Goal: Task Accomplishment & Management: Complete application form

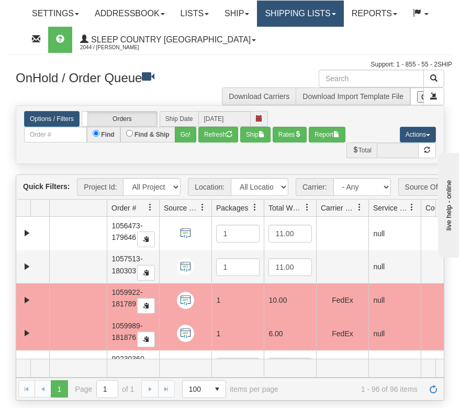
scroll to position [1301, 0]
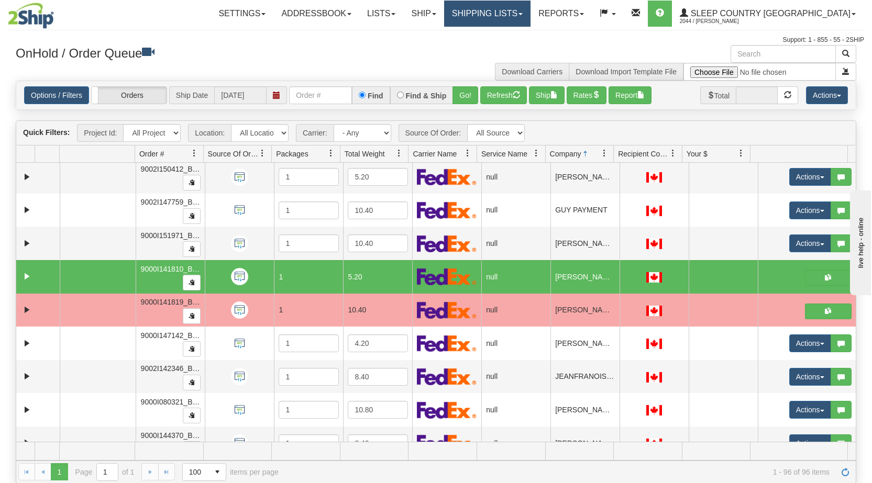
click at [460, 12] on link "Shipping lists" at bounding box center [487, 14] width 86 height 26
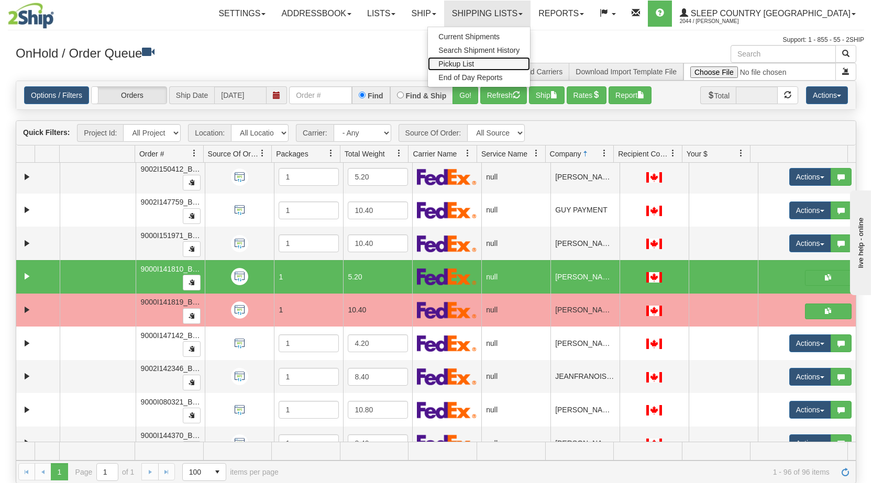
click at [460, 68] on link "Pickup List" at bounding box center [479, 64] width 102 height 14
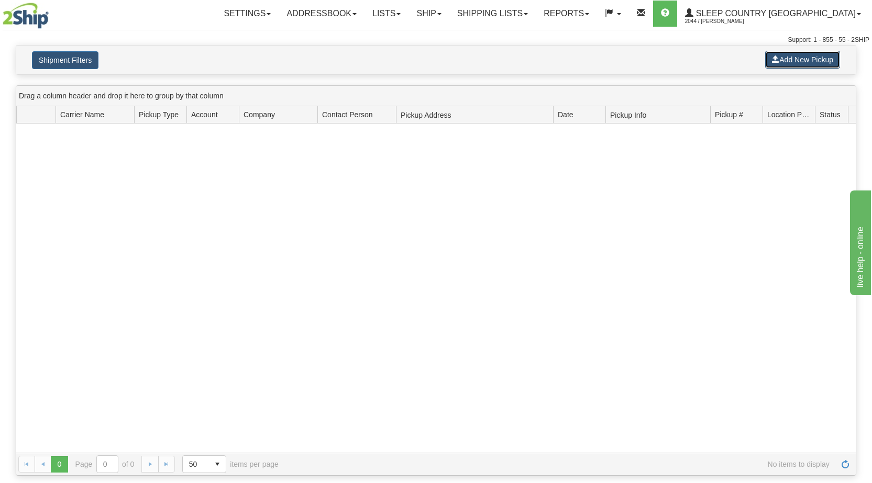
click at [800, 62] on button "Add New Pickup" at bounding box center [802, 60] width 75 height 18
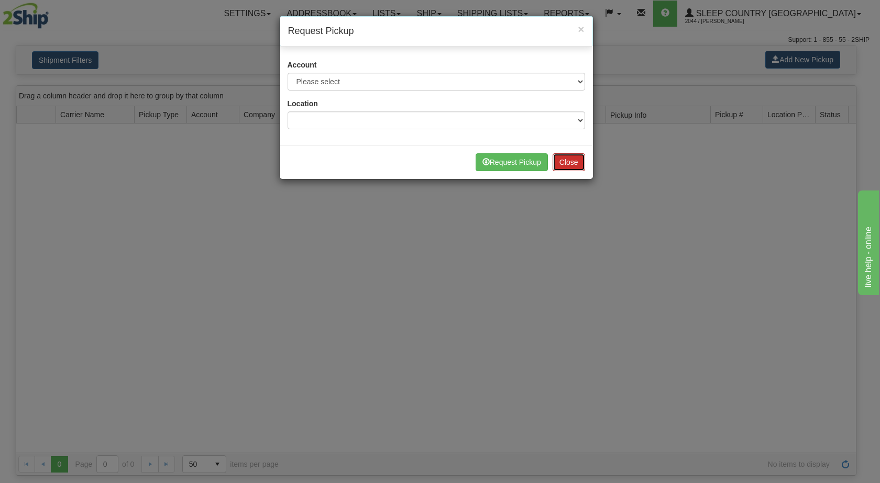
click at [577, 167] on button "Close" at bounding box center [568, 162] width 32 height 18
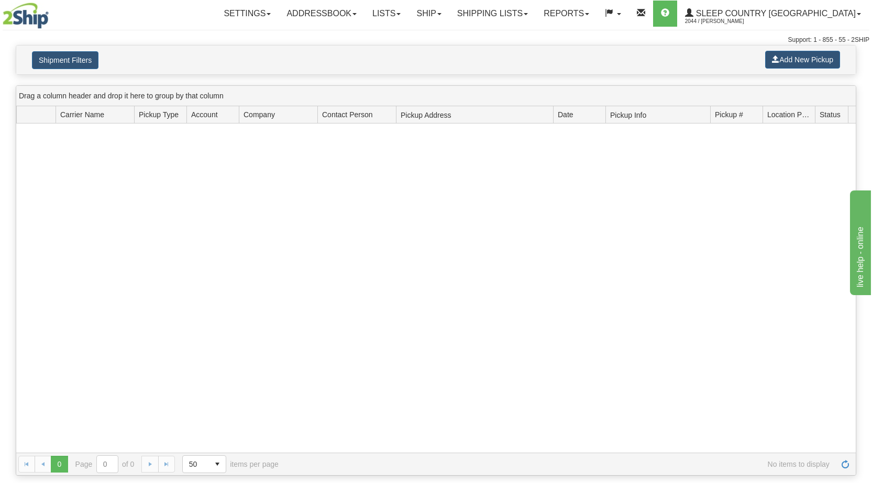
click at [556, 255] on div at bounding box center [435, 288] width 839 height 329
click at [785, 60] on button "Add New Pickup" at bounding box center [802, 60] width 75 height 18
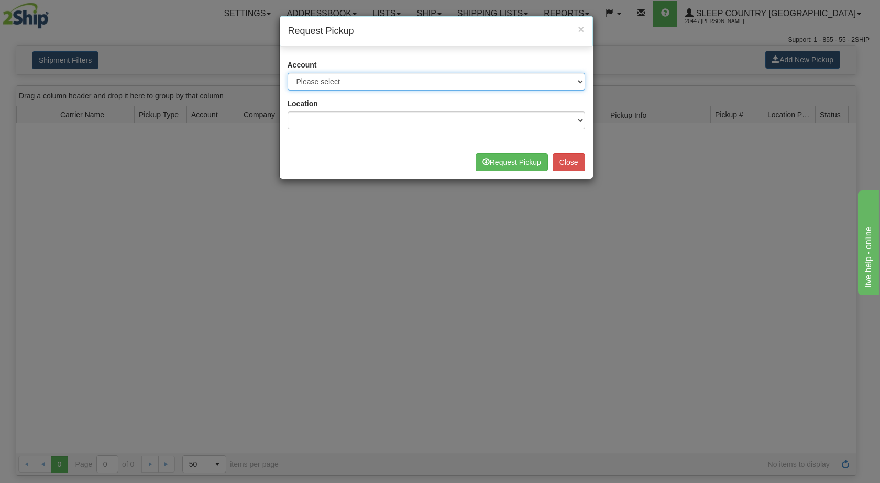
click at [501, 85] on select "Please select Canpar - 42035243 (Canpar 42035243) FedEx - 787074650 (Fedex BLU)…" at bounding box center [435, 82] width 297 height 18
select select "2"
click at [287, 73] on select "Please select Canpar - 42035243 (Canpar 42035243) FedEx - 787074650 (Fedex BLU)…" at bounding box center [435, 82] width 297 height 18
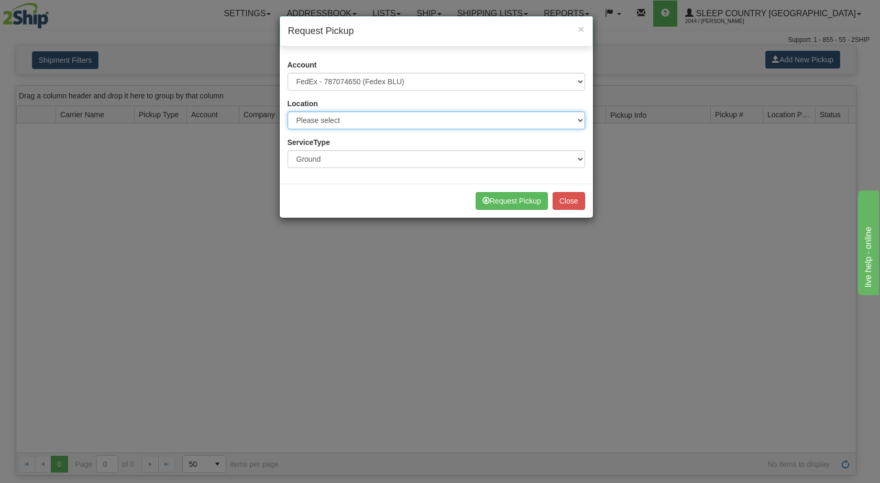
click at [371, 124] on select "Please select BLU" at bounding box center [435, 121] width 297 height 18
select select "6710"
click at [287, 112] on select "Please select BLU" at bounding box center [435, 121] width 297 height 18
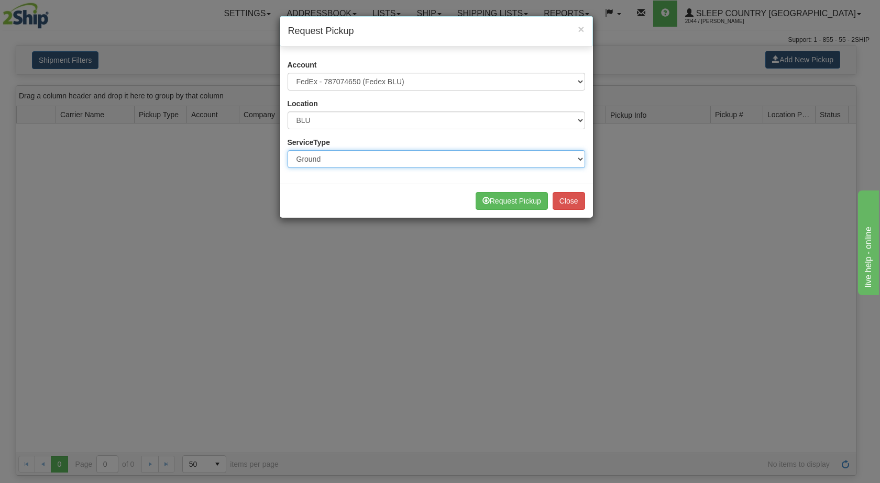
click at [369, 160] on select "Ground Express" at bounding box center [435, 159] width 297 height 18
click at [287, 150] on select "Ground Express" at bounding box center [435, 159] width 297 height 18
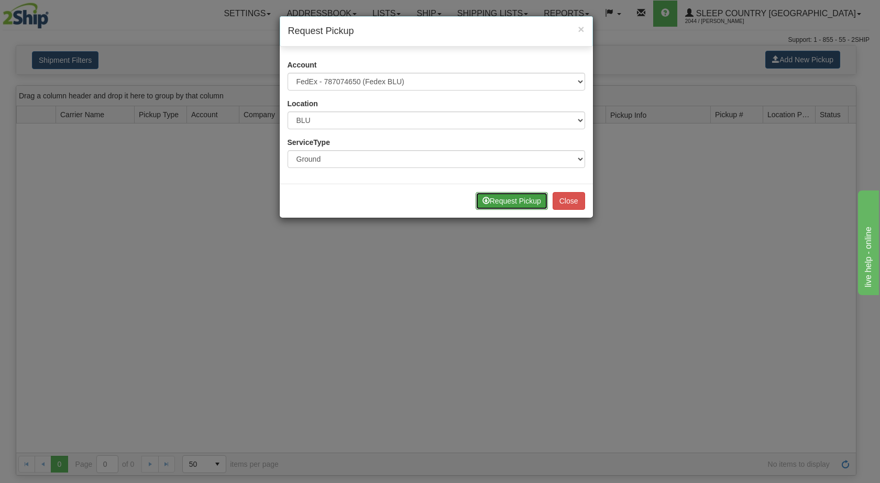
click at [509, 204] on button "Request Pickup" at bounding box center [511, 201] width 72 height 18
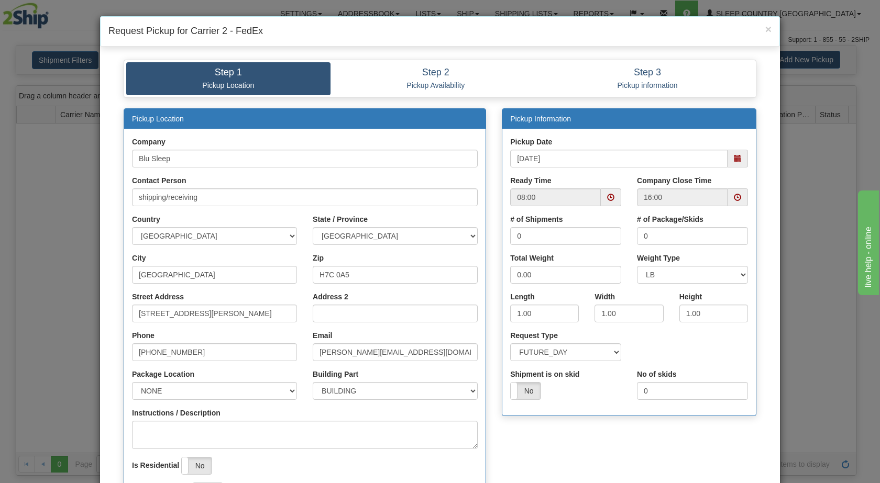
click at [734, 159] on span at bounding box center [737, 158] width 7 height 7
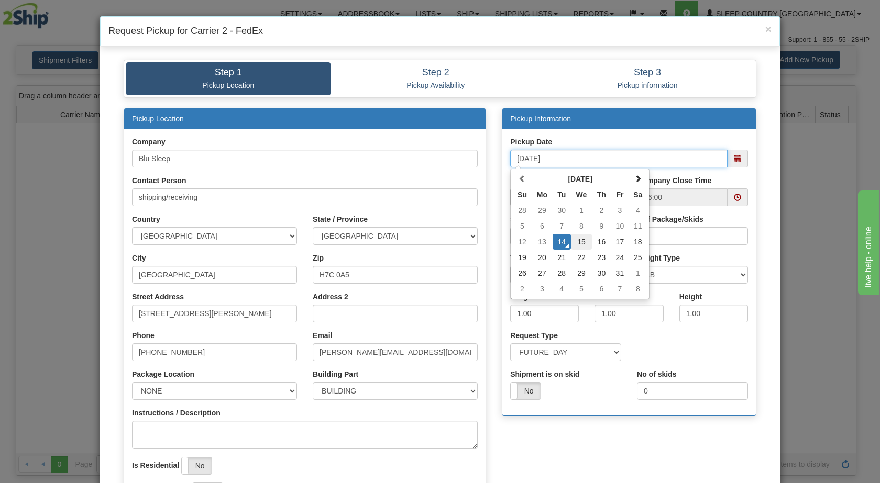
click at [578, 242] on td "15" at bounding box center [581, 242] width 21 height 16
type input "10/15/2025"
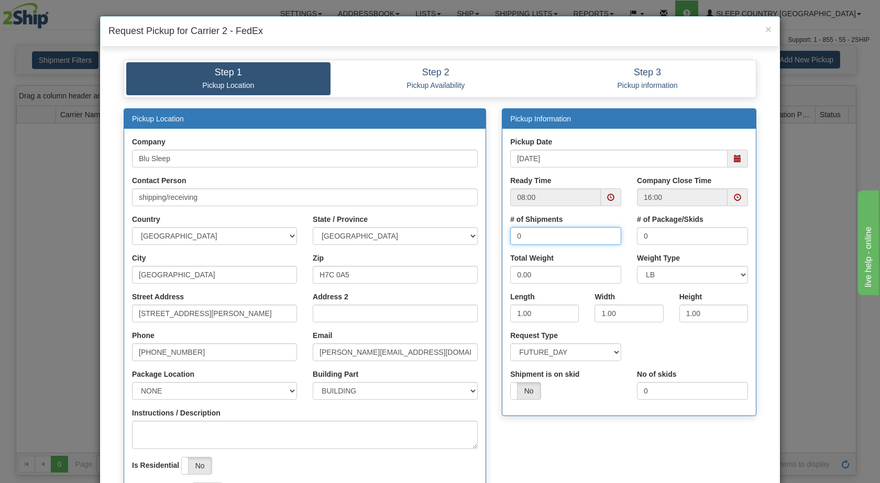
click at [543, 236] on input "0" at bounding box center [565, 236] width 111 height 18
drag, startPoint x: 543, startPoint y: 236, endPoint x: 491, endPoint y: 236, distance: 51.8
click at [494, 236] on div "Pickup Information Pickup Date 10/15/2025 Ready Time 08:00 16:00 0 0" at bounding box center [629, 267] width 270 height 319
type input "7"
drag, startPoint x: 658, startPoint y: 236, endPoint x: 634, endPoint y: 236, distance: 24.6
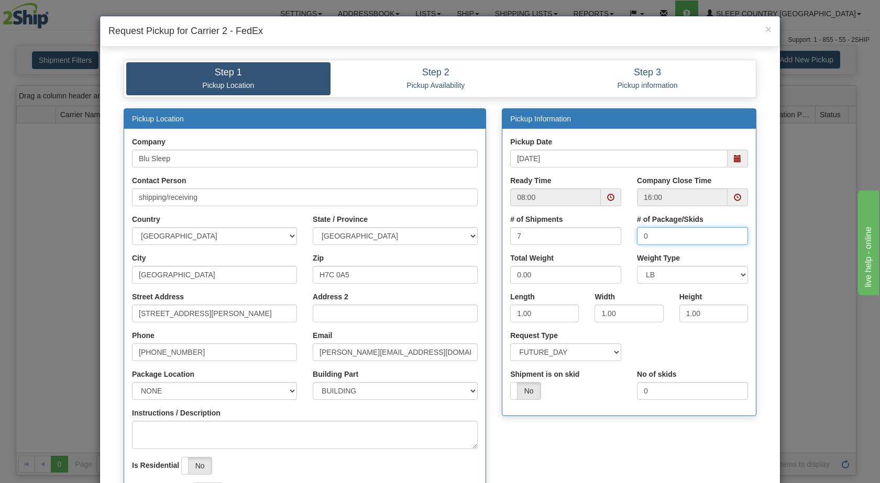
click at [637, 236] on input "0" at bounding box center [692, 236] width 111 height 18
type input "7"
click at [559, 275] on input "0.00" at bounding box center [565, 275] width 111 height 18
click at [510, 274] on input "0.00" at bounding box center [565, 275] width 111 height 18
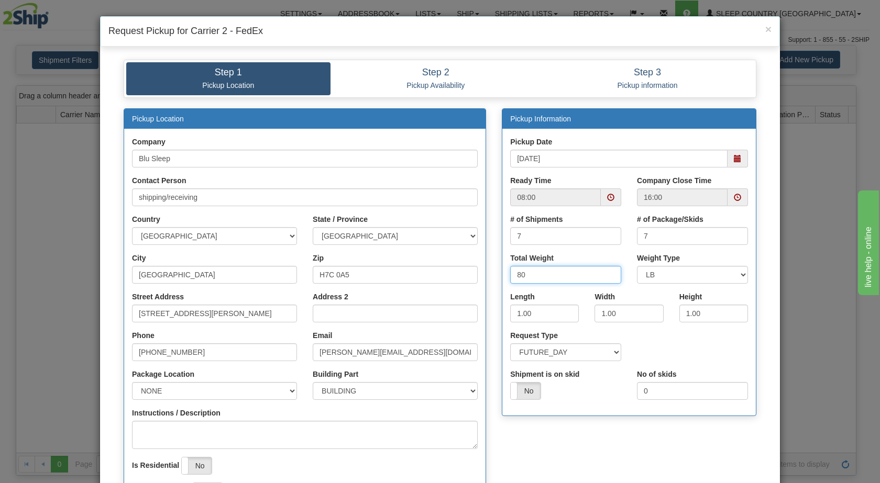
type input "80"
click at [516, 310] on input "1.00" at bounding box center [544, 314] width 69 height 18
type input "16.00"
click at [601, 311] on input "1.00" at bounding box center [628, 314] width 69 height 18
type input "8.00"
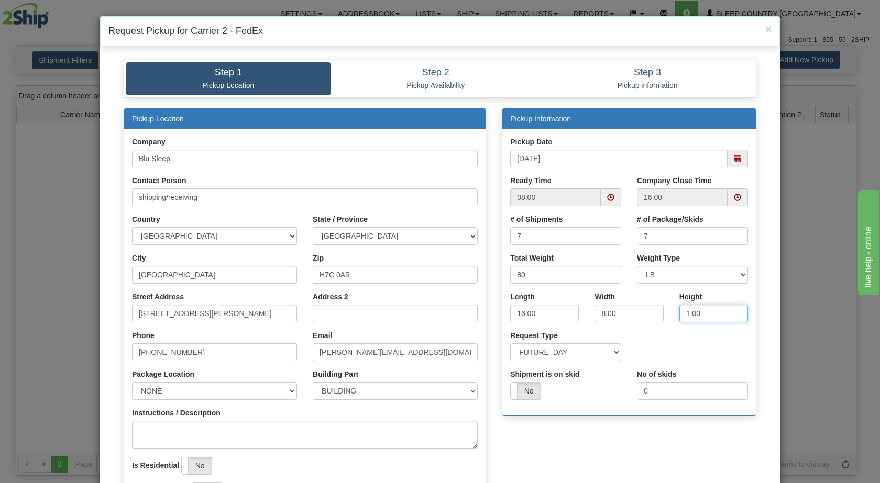
click at [684, 313] on input "1.00" at bounding box center [713, 314] width 69 height 18
click at [686, 313] on input "1.00" at bounding box center [713, 314] width 69 height 18
type input "16.00"
click at [218, 315] on input "[STREET_ADDRESS][PERSON_NAME]" at bounding box center [214, 314] width 165 height 18
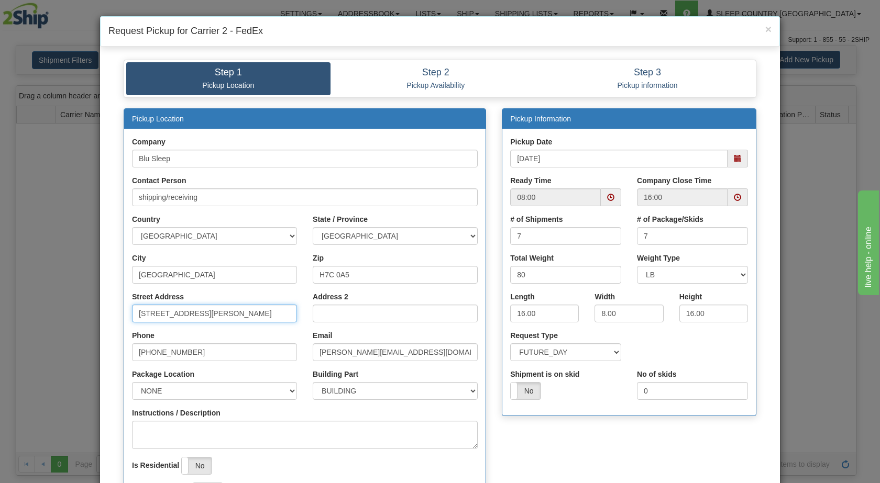
click at [218, 315] on input "[STREET_ADDRESS][PERSON_NAME]" at bounding box center [214, 314] width 165 height 18
click at [218, 315] on input "Street Address" at bounding box center [214, 314] width 165 height 18
type input "3424 BOUL INDUSTRIEL"
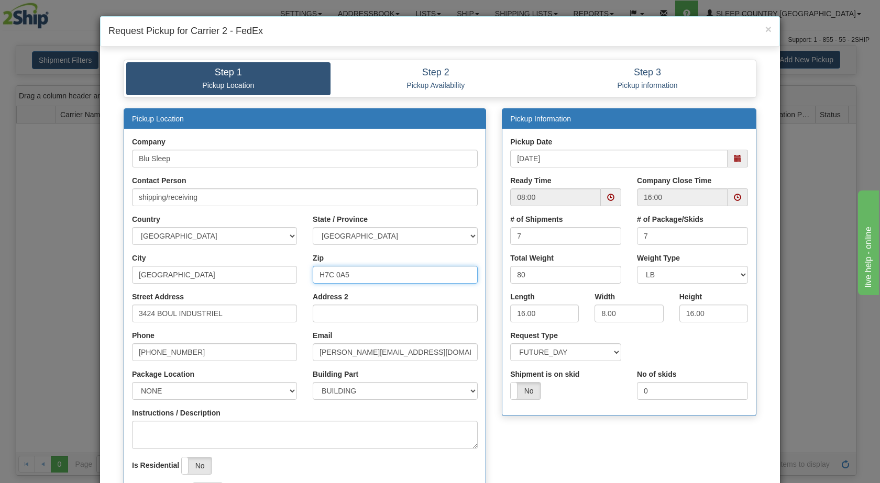
click at [356, 277] on input "H7C 0A5" at bounding box center [395, 275] width 165 height 18
click at [356, 277] on input "Zip" at bounding box center [395, 275] width 165 height 18
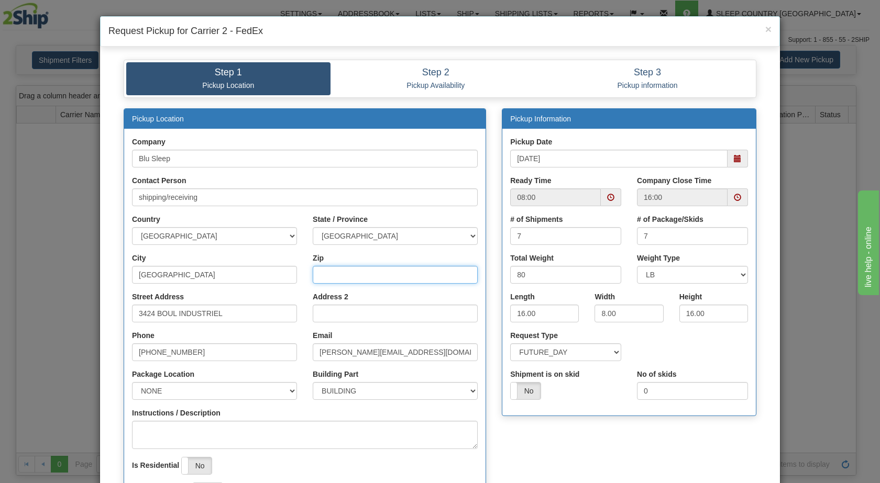
type input "H7L 4R9"
drag, startPoint x: 336, startPoint y: 353, endPoint x: 305, endPoint y: 353, distance: 30.4
click at [305, 353] on div "Email sandro@myblusleep.com" at bounding box center [395, 349] width 181 height 39
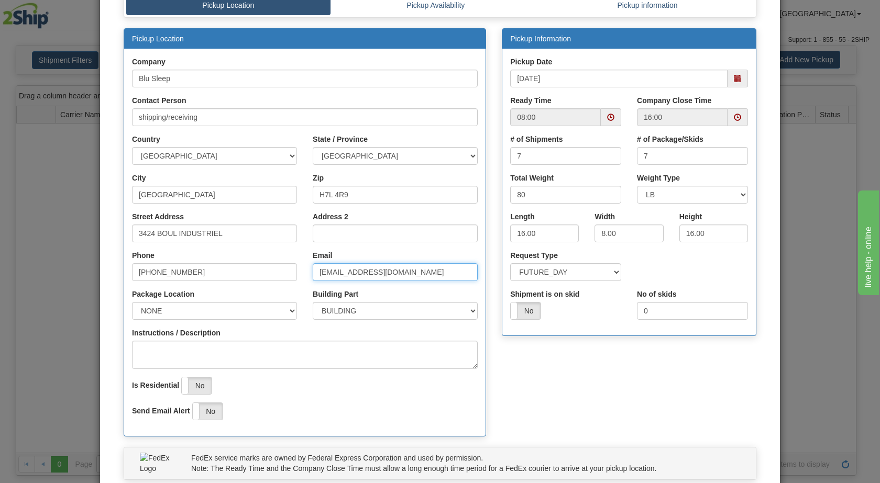
scroll to position [158, 0]
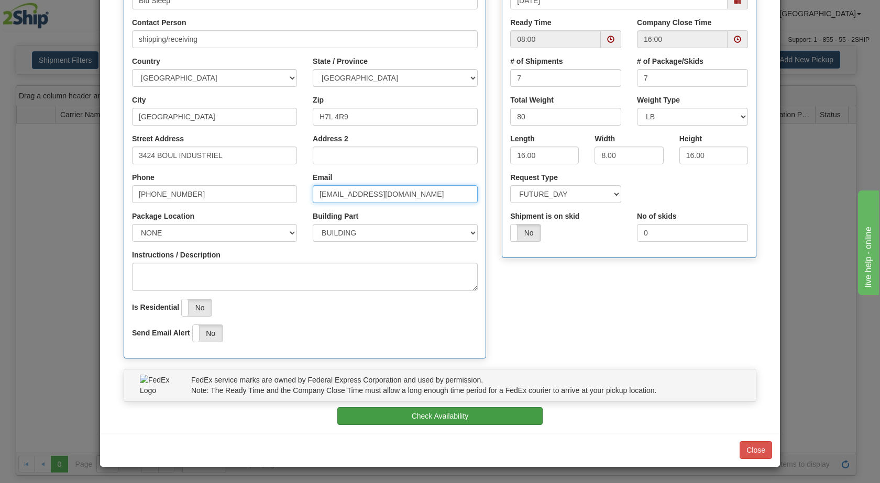
type input "camsis@myblusleep.com"
click at [407, 418] on button "Check Availability" at bounding box center [440, 416] width 206 height 18
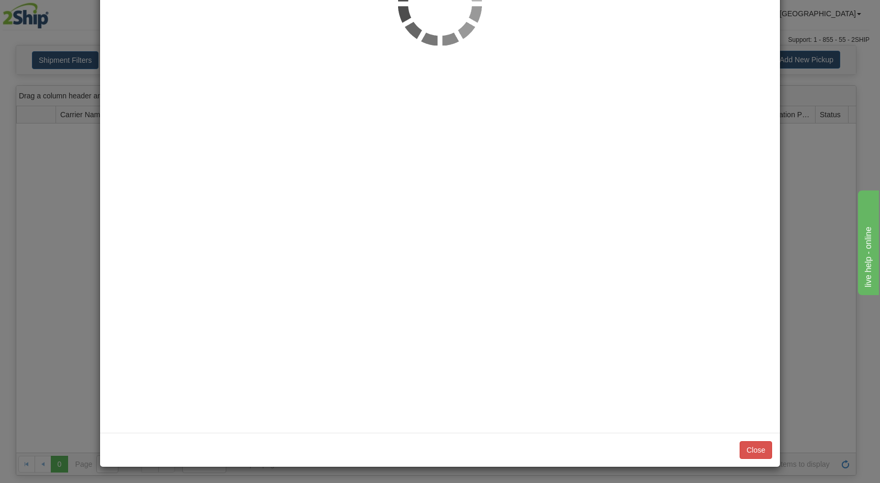
scroll to position [0, 0]
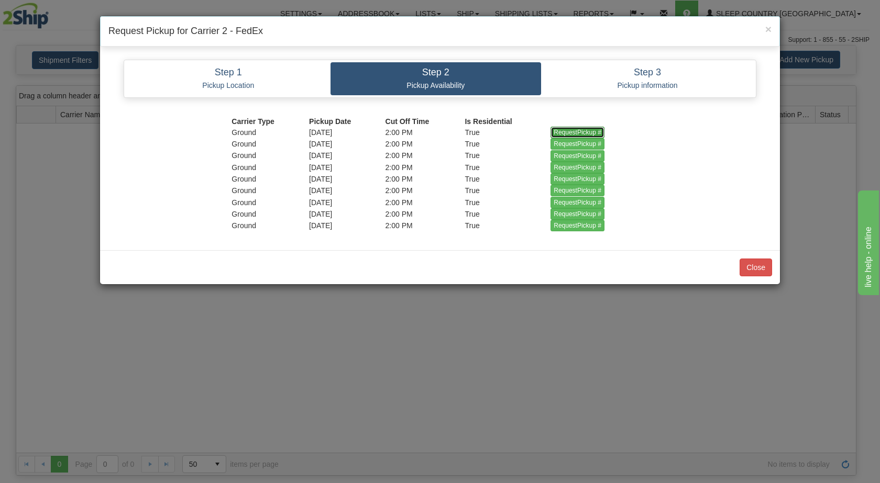
click at [584, 131] on input "RequestPickup #" at bounding box center [577, 133] width 54 height 12
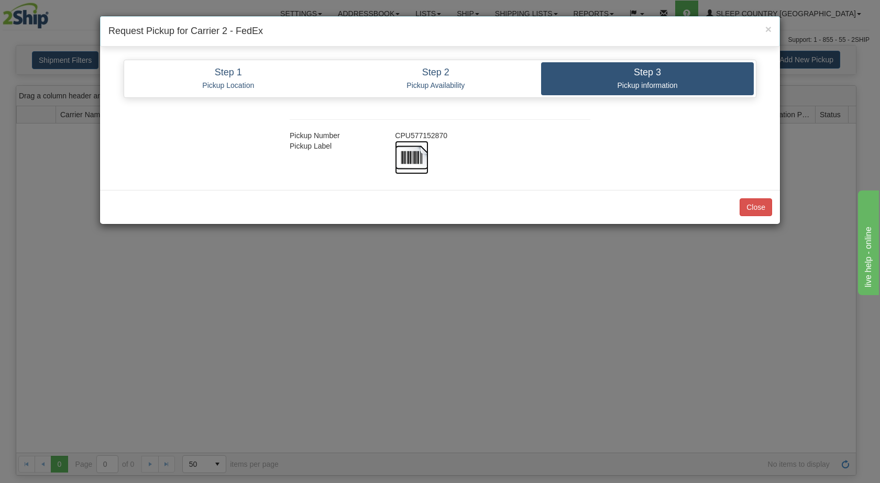
click at [416, 159] on img at bounding box center [412, 158] width 34 height 34
click at [760, 207] on button "Close" at bounding box center [755, 207] width 32 height 18
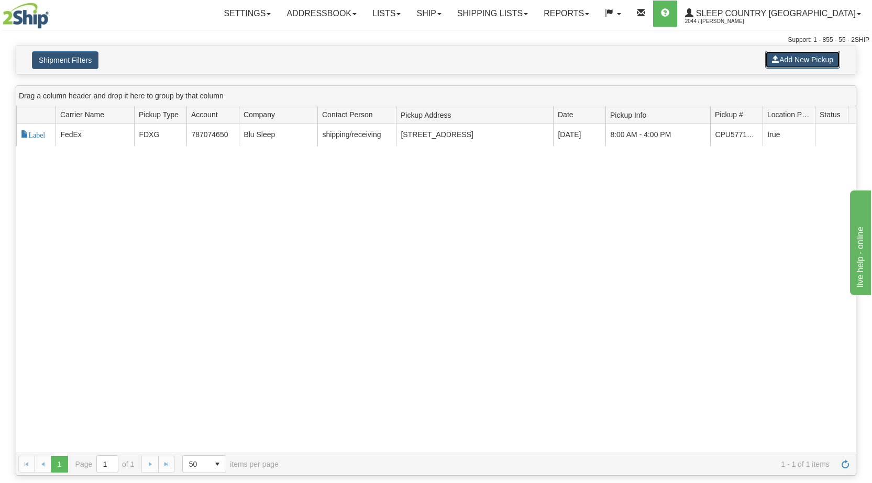
click at [792, 59] on button "Add New Pickup" at bounding box center [802, 60] width 75 height 18
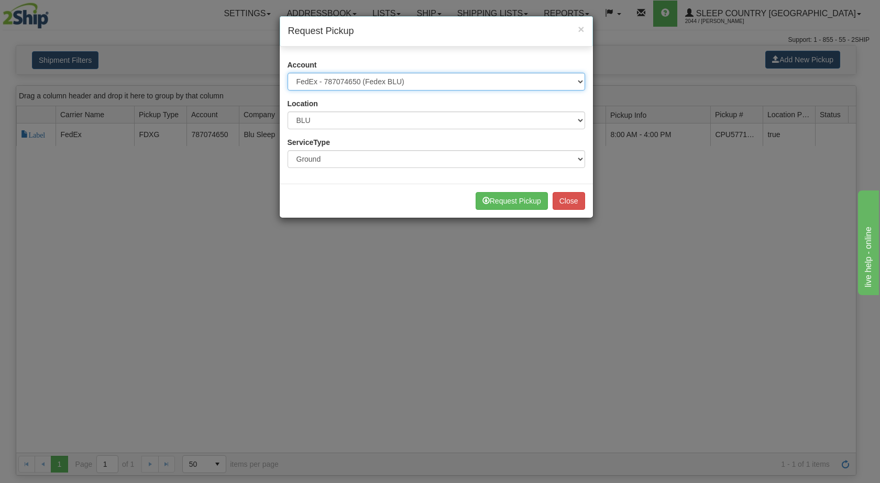
click at [497, 85] on select "Please select Canpar - 42035243 (Canpar 42035243) FedEx - 787074650 (Fedex BLU)…" at bounding box center [435, 82] width 297 height 18
select select "14"
click at [287, 73] on select "Please select Canpar - 42035243 (Canpar 42035243) FedEx - 787074650 (Fedex BLU)…" at bounding box center [435, 82] width 297 height 18
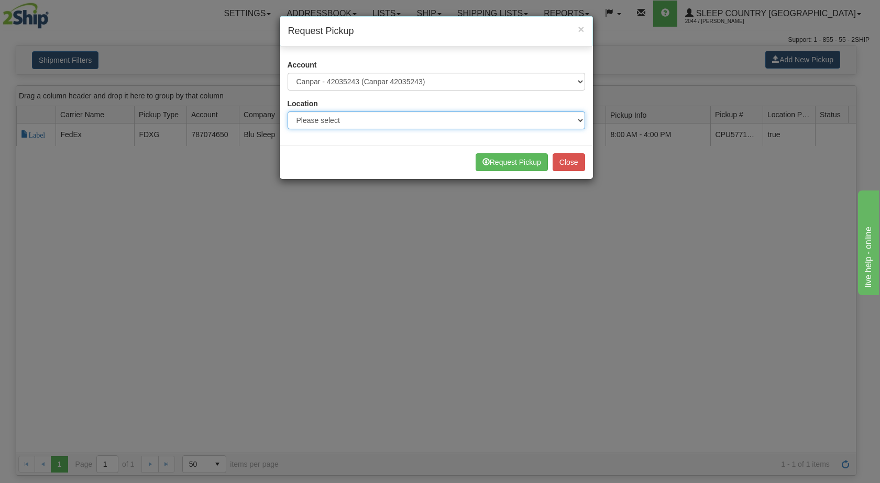
click at [393, 115] on select "Please select Ameriwood DC BECO BLU CATH COMO DORIN DUVET FASUS IMRU JASZ LUINC…" at bounding box center [435, 121] width 297 height 18
select select "6710"
click at [287, 112] on select "Please select Ameriwood DC BECO BLU CATH COMO DORIN DUVET FASUS IMRU JASZ LUINC…" at bounding box center [435, 121] width 297 height 18
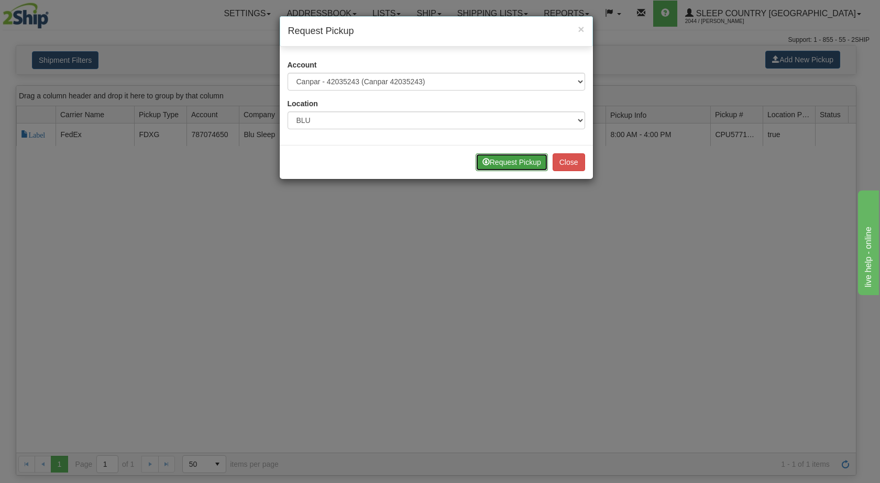
click at [496, 161] on button "Request Pickup" at bounding box center [511, 162] width 72 height 18
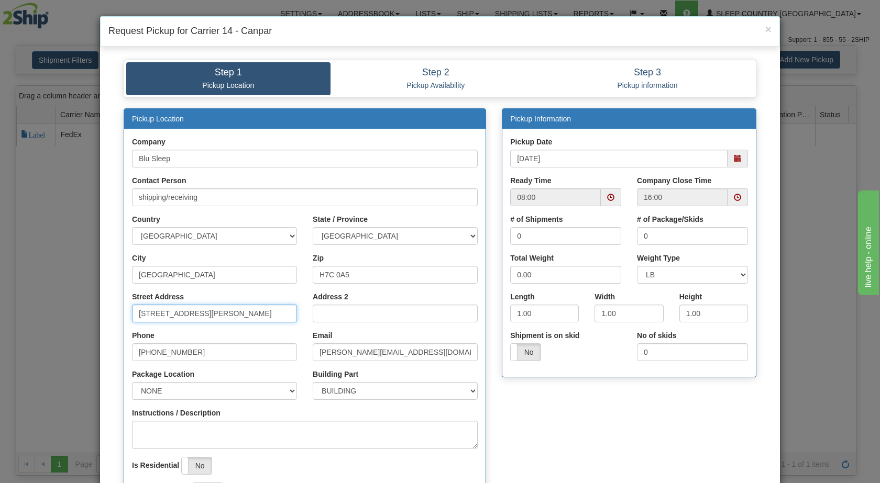
click at [165, 313] on input "[STREET_ADDRESS][PERSON_NAME]" at bounding box center [214, 314] width 165 height 18
click at [165, 313] on input "Street Address" at bounding box center [214, 314] width 165 height 18
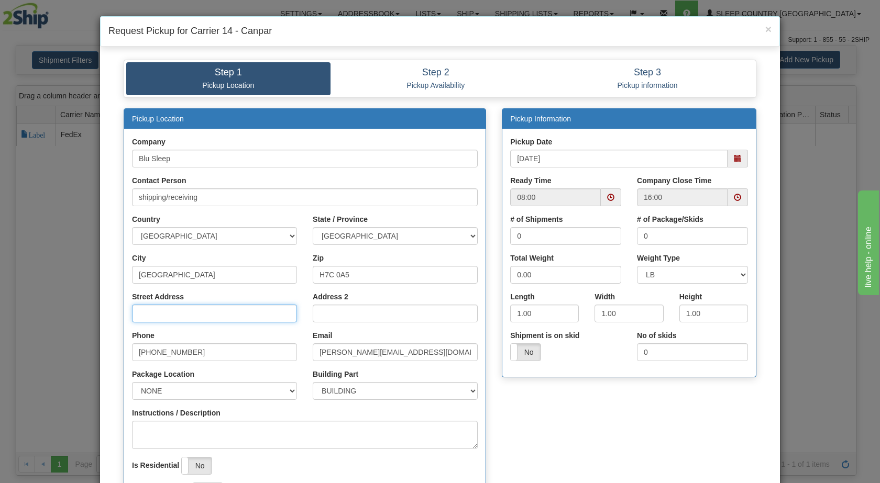
type input "3424 BOUL INDUSTRIEL"
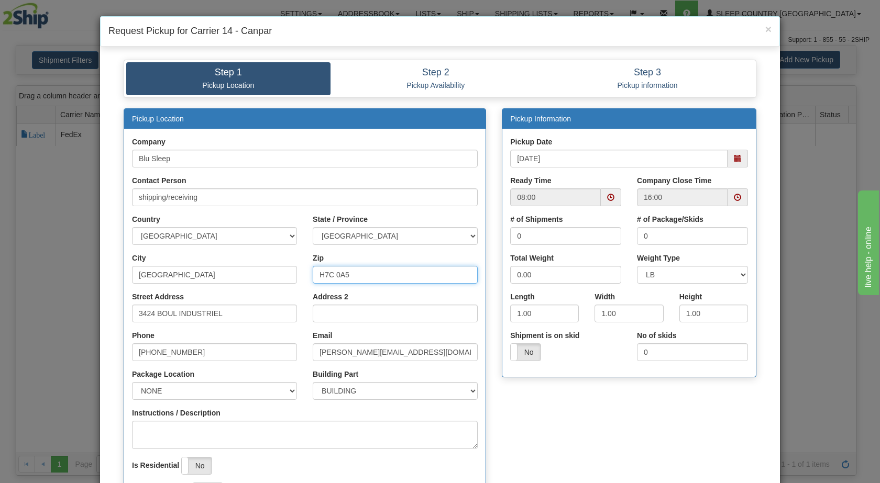
click at [348, 275] on input "H7C 0A5" at bounding box center [395, 275] width 165 height 18
click at [348, 275] on input "Zip" at bounding box center [395, 275] width 165 height 18
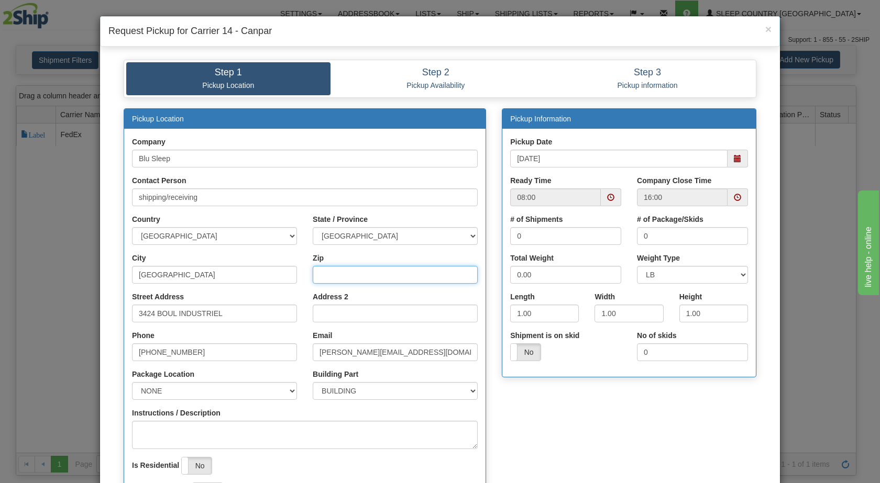
type input "H7L 4R9"
drag, startPoint x: 337, startPoint y: 352, endPoint x: 305, endPoint y: 352, distance: 31.9
click at [305, 352] on div "Email sandro@myblusleep.com" at bounding box center [395, 349] width 181 height 39
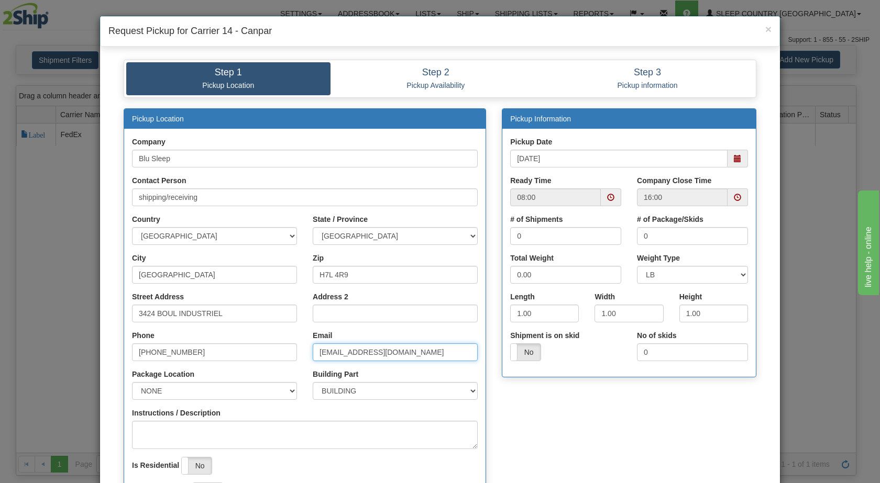
click at [734, 158] on span at bounding box center [737, 158] width 7 height 7
type input "camsis@myblusleep.com"
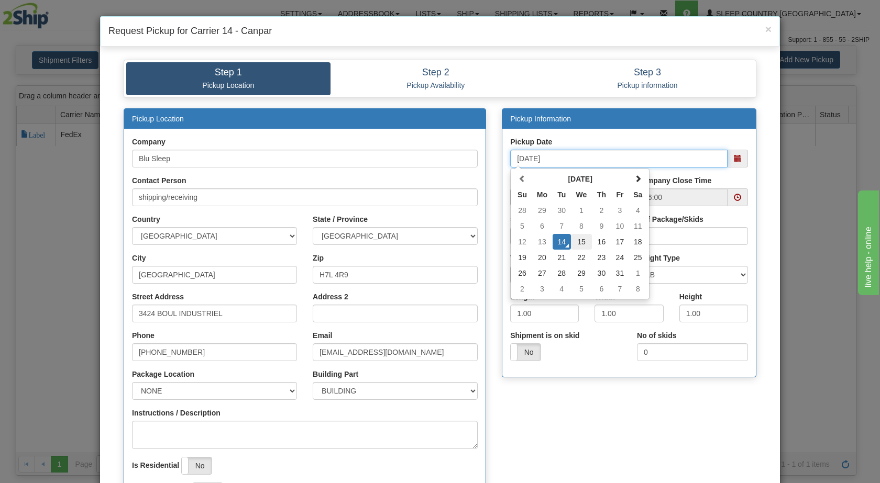
click at [580, 240] on td "15" at bounding box center [581, 242] width 21 height 16
type input "10/15/2025"
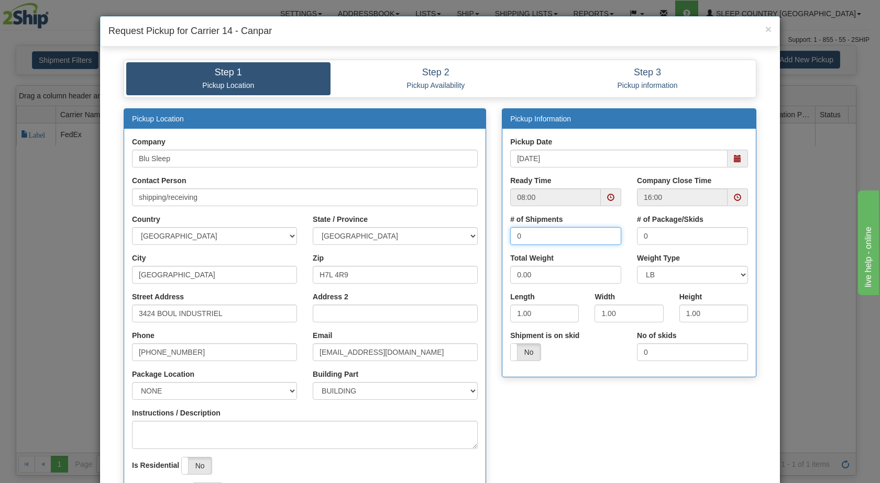
drag, startPoint x: 558, startPoint y: 234, endPoint x: 493, endPoint y: 230, distance: 65.0
click at [494, 230] on div "Pickup Information Pickup Date 10/15/2025 Ready Time 08:00 16:00 0 0" at bounding box center [629, 248] width 270 height 280
type input "15"
drag, startPoint x: 658, startPoint y: 235, endPoint x: 631, endPoint y: 235, distance: 27.8
click at [631, 235] on div "# of Package/Skids 0" at bounding box center [692, 233] width 127 height 39
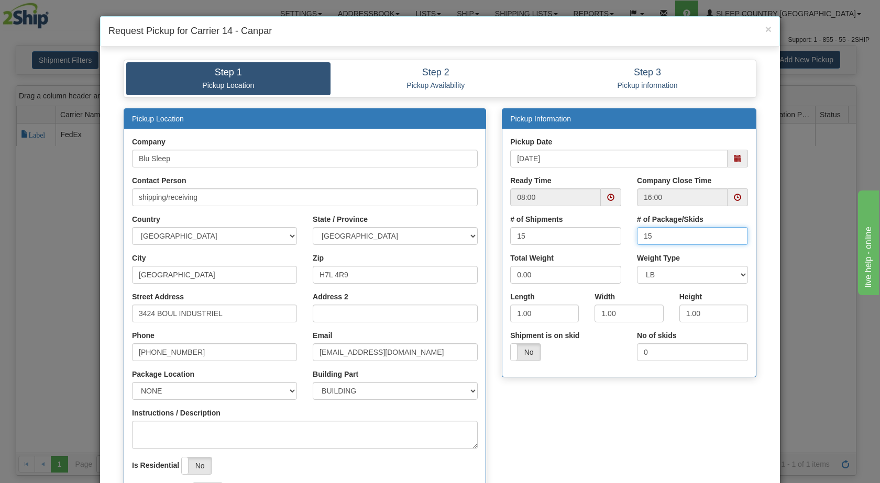
type input "15"
click at [516, 273] on input "0.00" at bounding box center [565, 275] width 111 height 18
drag, startPoint x: 516, startPoint y: 273, endPoint x: 507, endPoint y: 273, distance: 8.4
click at [510, 273] on input "0.00" at bounding box center [565, 275] width 111 height 18
type input "120.00"
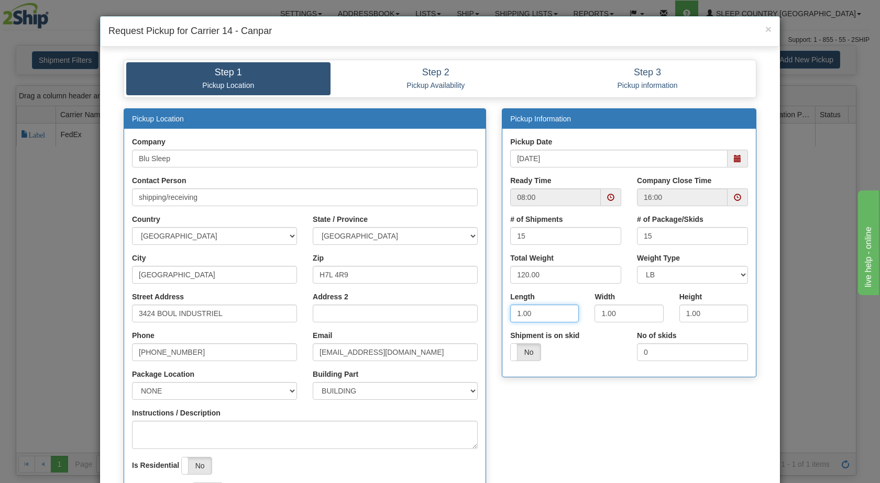
click at [517, 311] on input "1.00" at bounding box center [544, 314] width 69 height 18
type input "16.00"
click at [596, 314] on input "1.00" at bounding box center [628, 314] width 69 height 18
type input "8.00"
click at [685, 315] on input "1.00" at bounding box center [713, 314] width 69 height 18
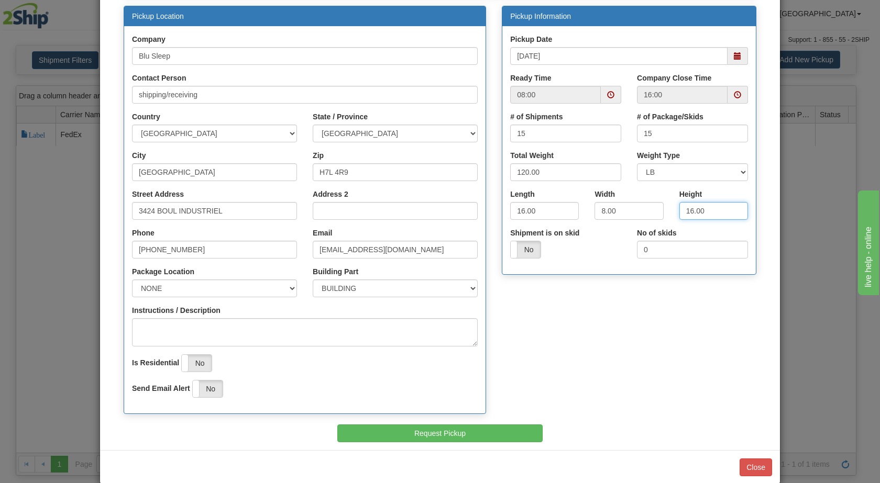
scroll to position [120, 0]
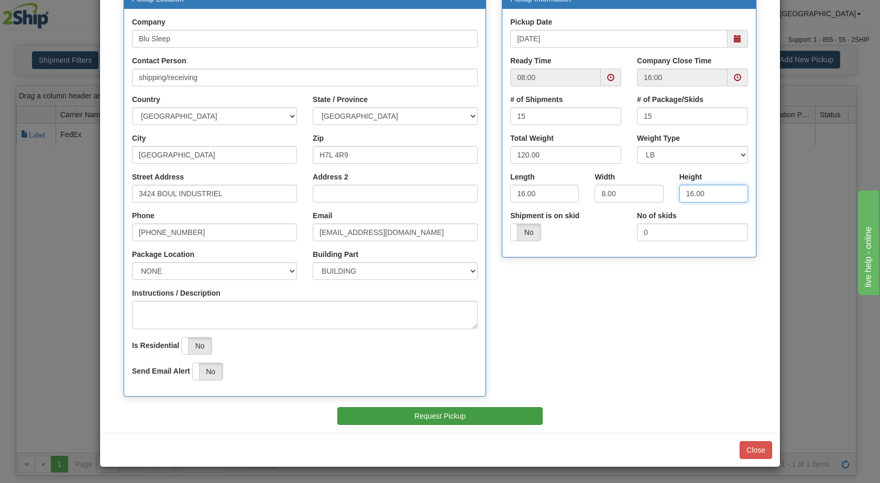
type input "16.00"
click at [445, 414] on button "Request Pickup" at bounding box center [440, 416] width 206 height 18
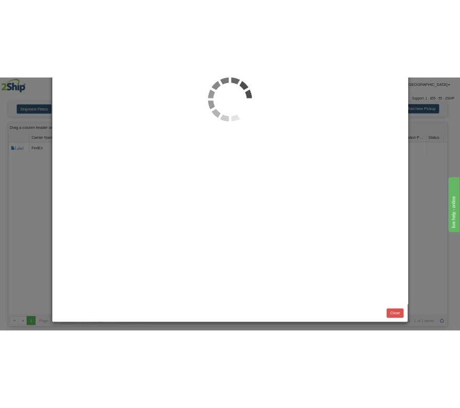
scroll to position [0, 0]
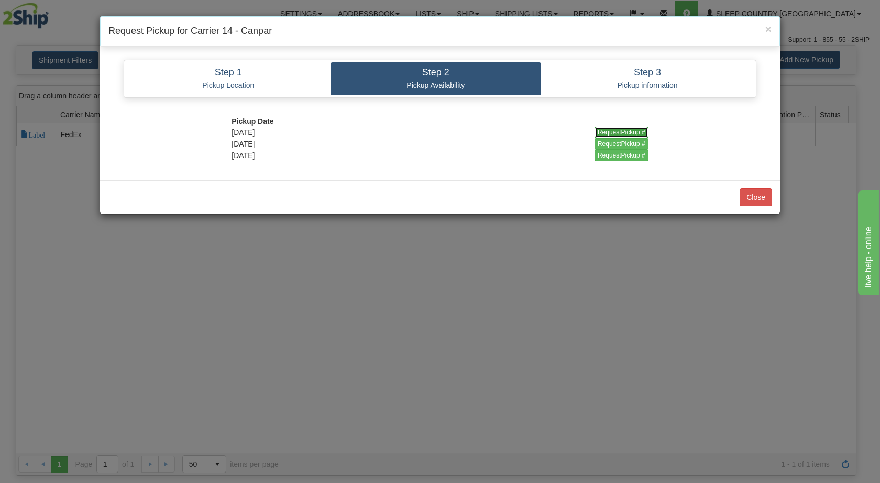
click at [606, 132] on input "RequestPickup #" at bounding box center [621, 133] width 54 height 12
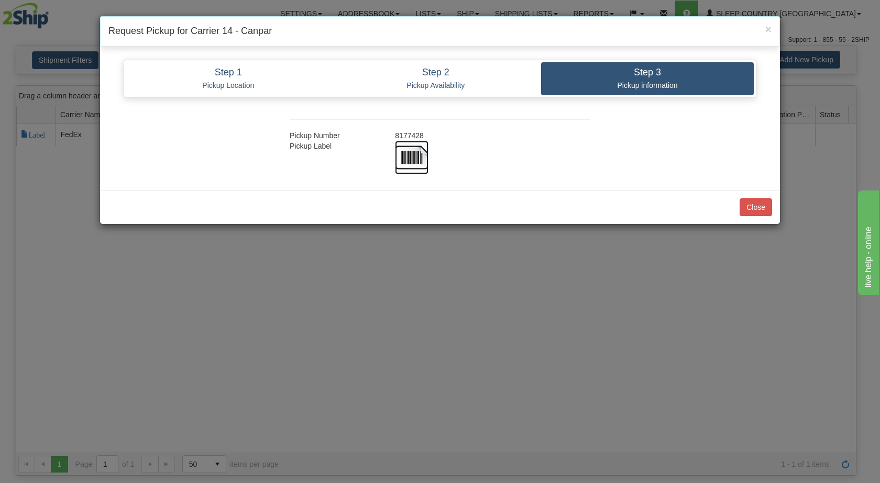
click at [412, 150] on img at bounding box center [412, 158] width 34 height 34
click at [757, 210] on button "Close" at bounding box center [755, 207] width 32 height 18
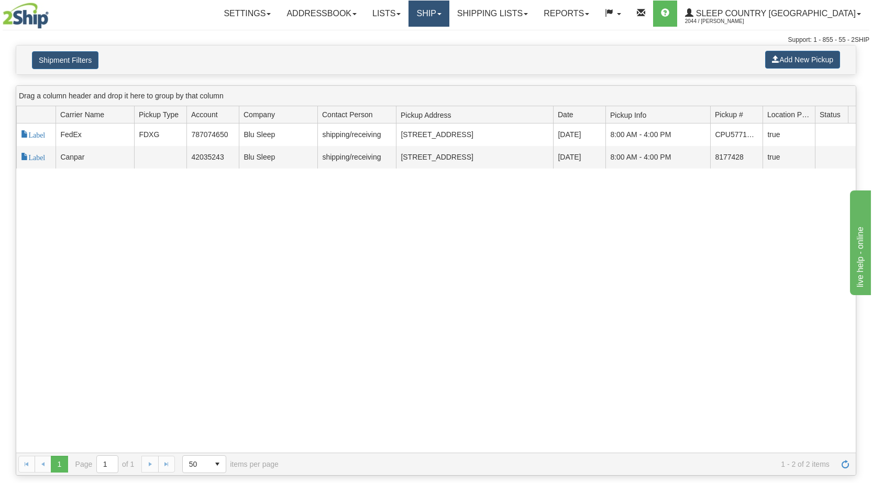
click at [441, 13] on span at bounding box center [439, 14] width 4 height 2
click at [438, 53] on span "OnHold / Order Queue" at bounding box center [401, 50] width 74 height 8
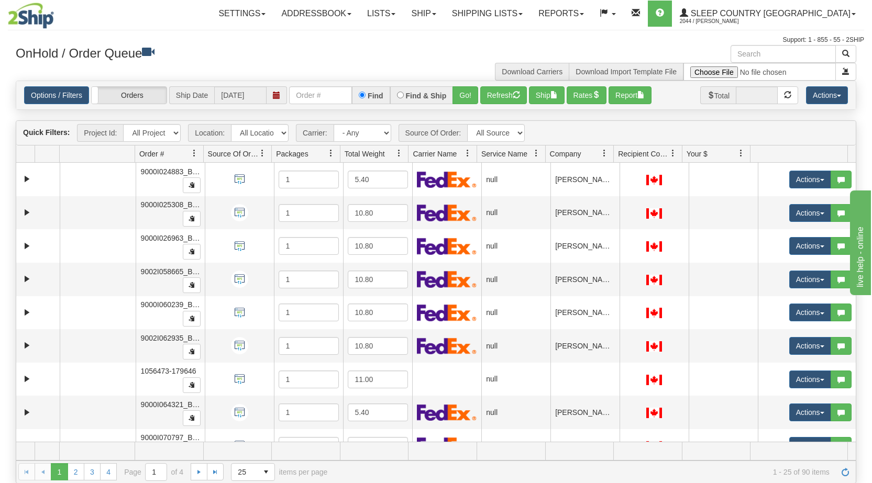
click at [460, 154] on span at bounding box center [604, 153] width 8 height 8
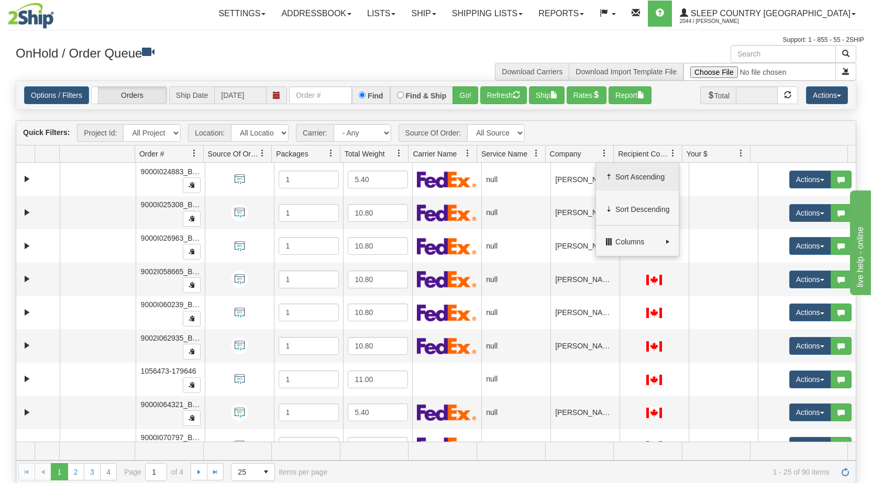
click at [460, 179] on span "Sort Ascending" at bounding box center [642, 177] width 54 height 10
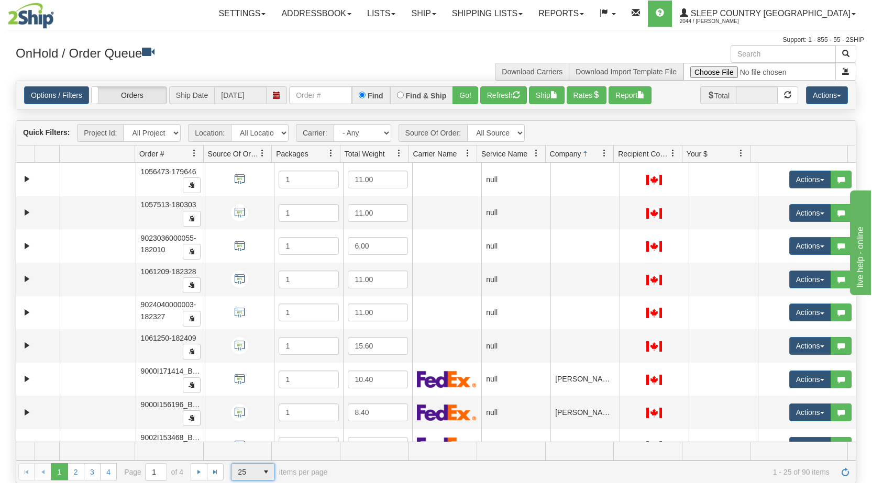
click at [267, 407] on span "select" at bounding box center [266, 472] width 17 height 17
click at [253, 407] on li "100" at bounding box center [252, 455] width 43 height 15
